Goal: Transaction & Acquisition: Register for event/course

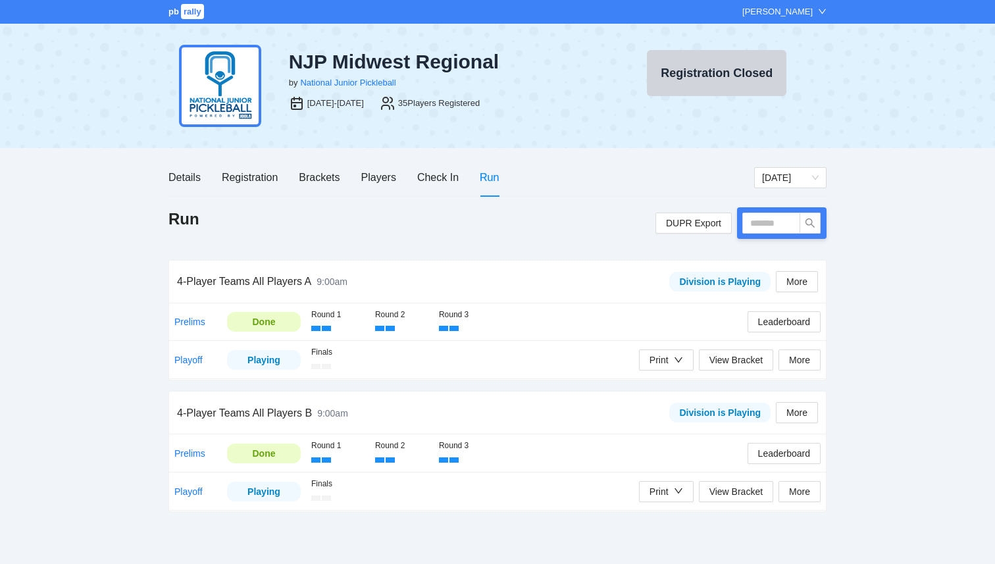
click at [169, 14] on span "pb" at bounding box center [174, 12] width 11 height 10
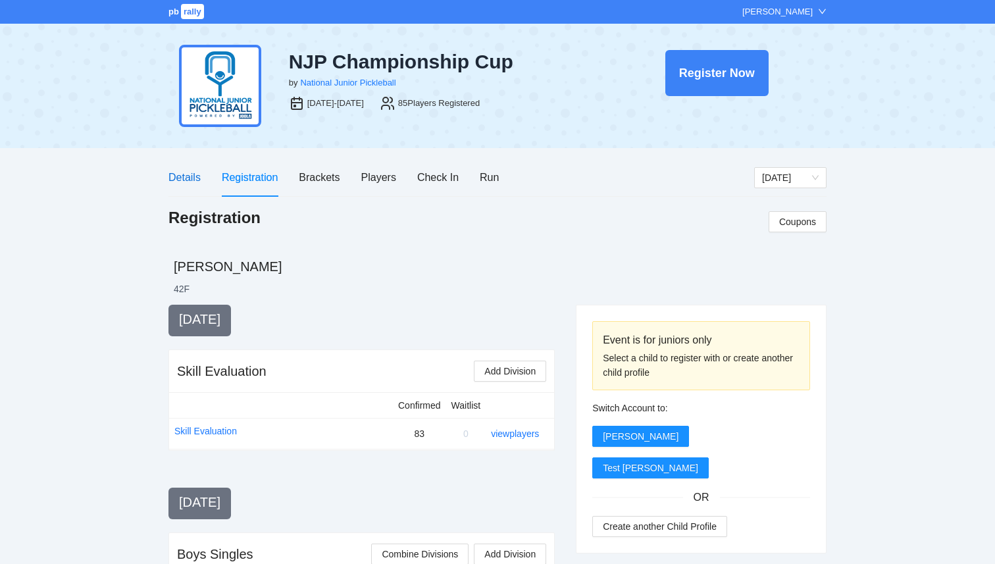
click at [194, 181] on div "Details" at bounding box center [185, 177] width 32 height 16
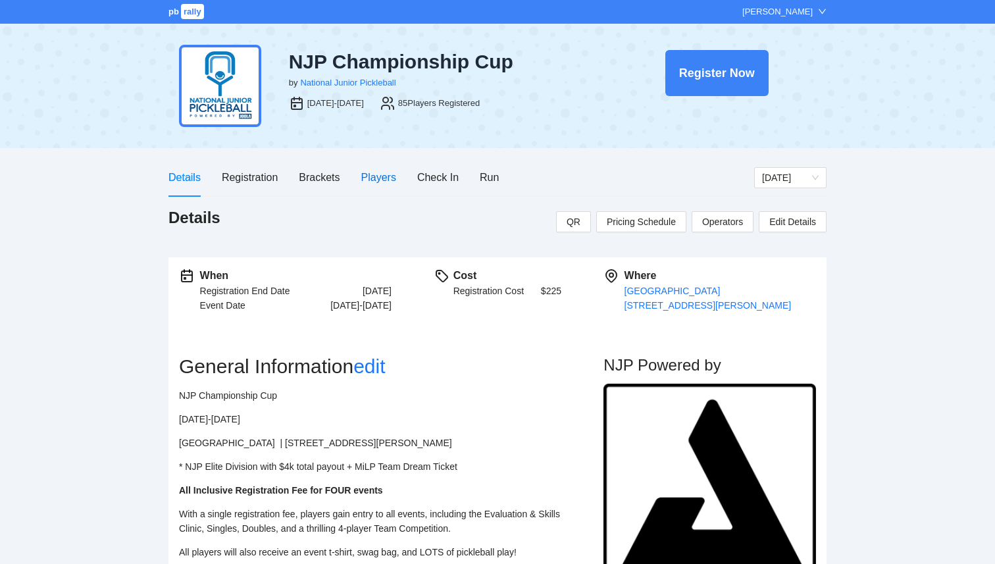
click at [371, 177] on div "Players" at bounding box center [378, 177] width 35 height 16
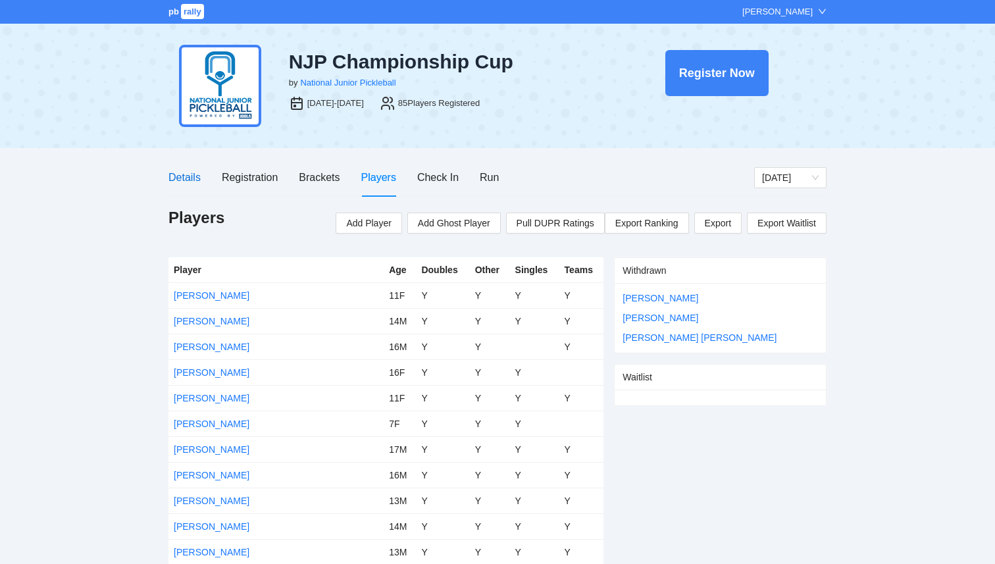
click at [190, 180] on div "Details" at bounding box center [185, 177] width 32 height 16
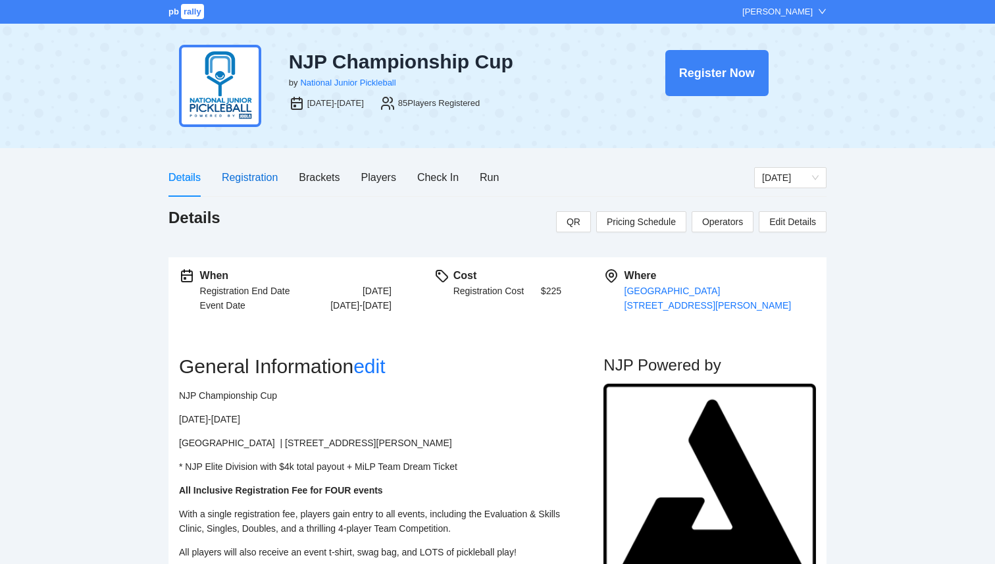
click at [239, 179] on div "Registration" at bounding box center [250, 177] width 56 height 16
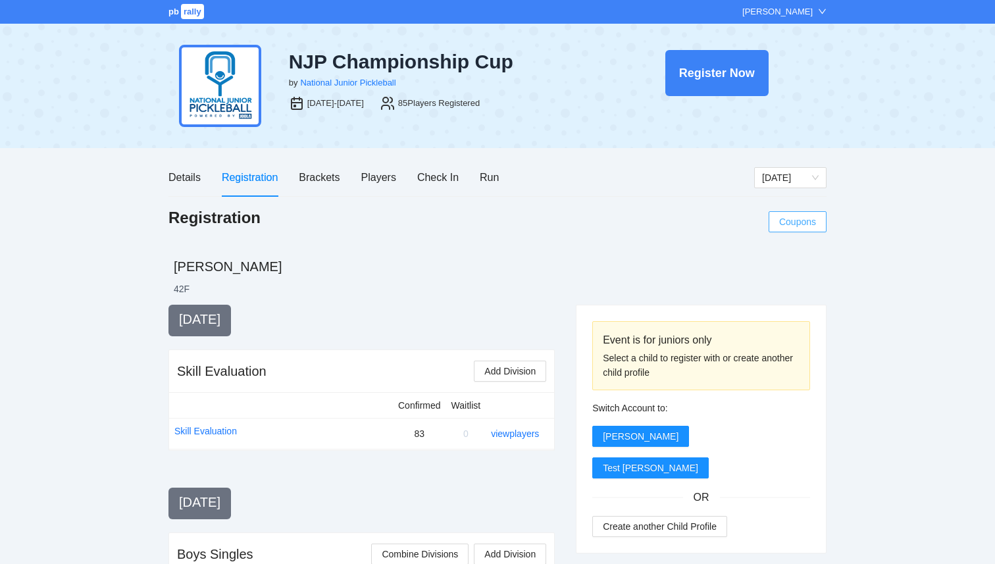
click at [802, 224] on span "Coupons" at bounding box center [797, 222] width 37 height 14
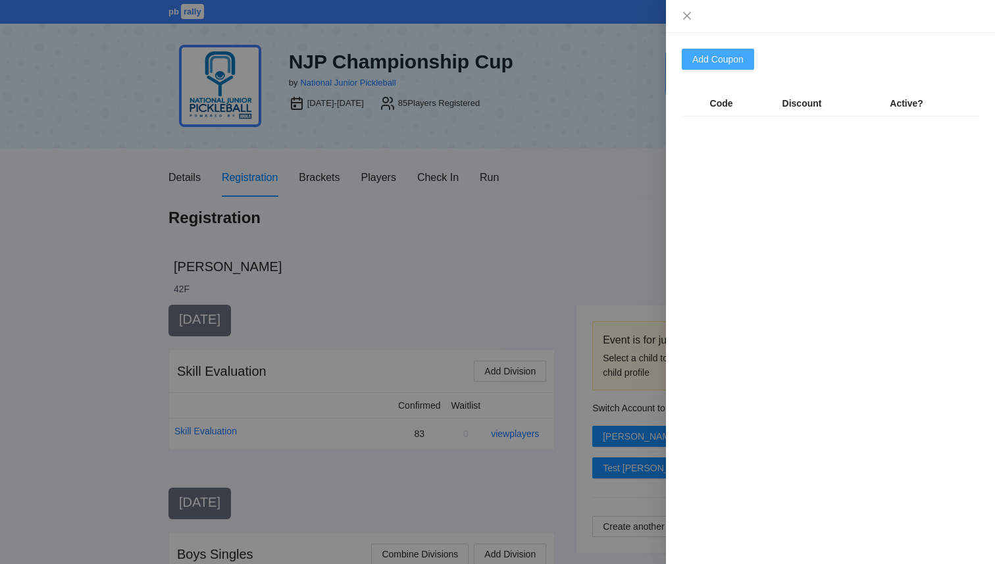
click at [729, 51] on button "Add Coupon" at bounding box center [718, 59] width 72 height 21
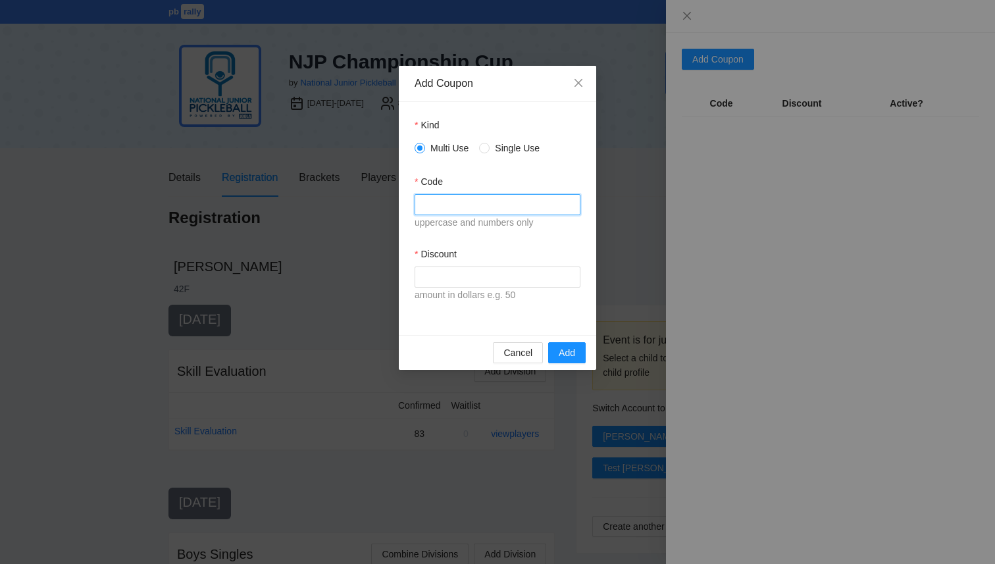
click at [492, 200] on input "Code" at bounding box center [498, 204] width 166 height 21
type input "*******"
click at [498, 280] on input "Discount" at bounding box center [498, 277] width 166 height 21
type input "**"
click at [515, 251] on div "Discount" at bounding box center [498, 257] width 166 height 20
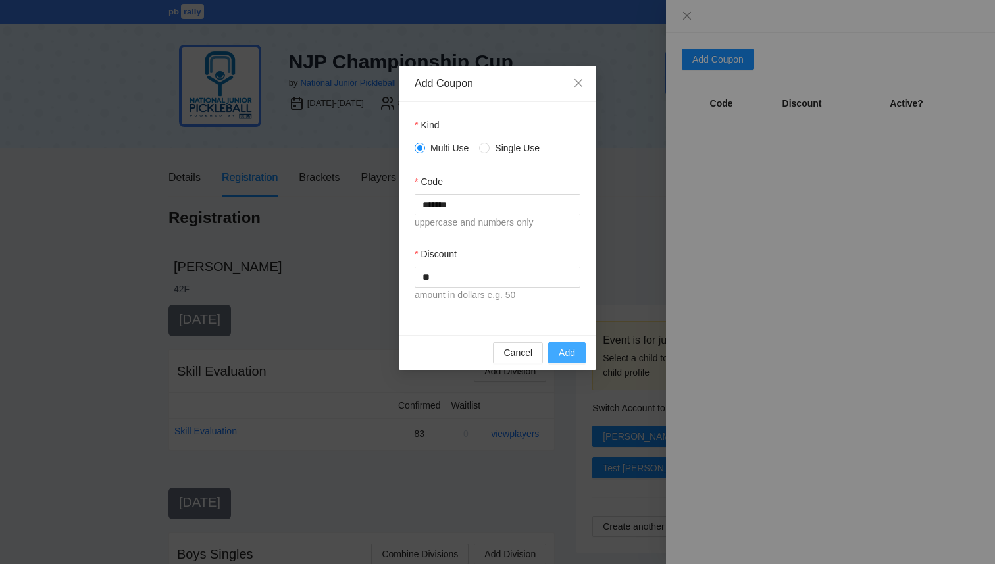
click at [563, 354] on span "Add" at bounding box center [567, 353] width 16 height 14
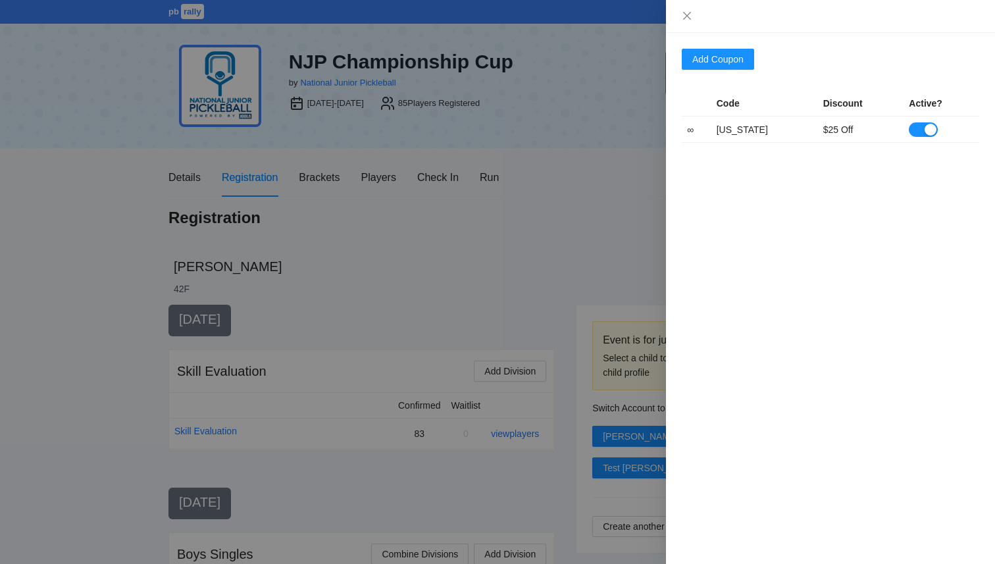
click at [748, 130] on td "INDIANA" at bounding box center [765, 130] width 107 height 26
